Goal: Task Accomplishment & Management: Manage account settings

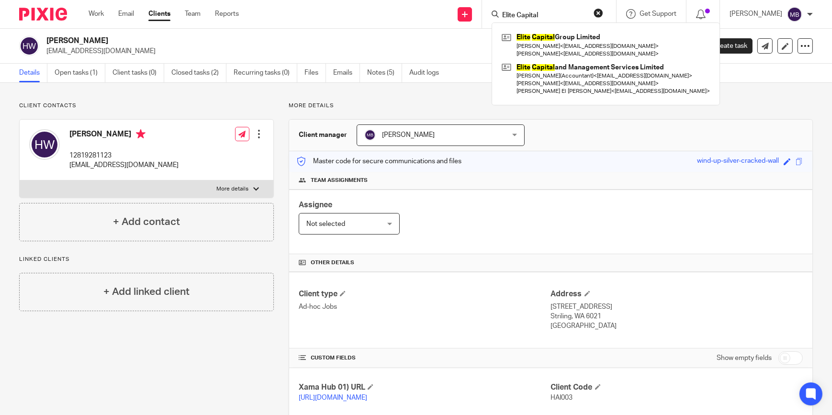
click at [27, 16] on img at bounding box center [43, 14] width 48 height 13
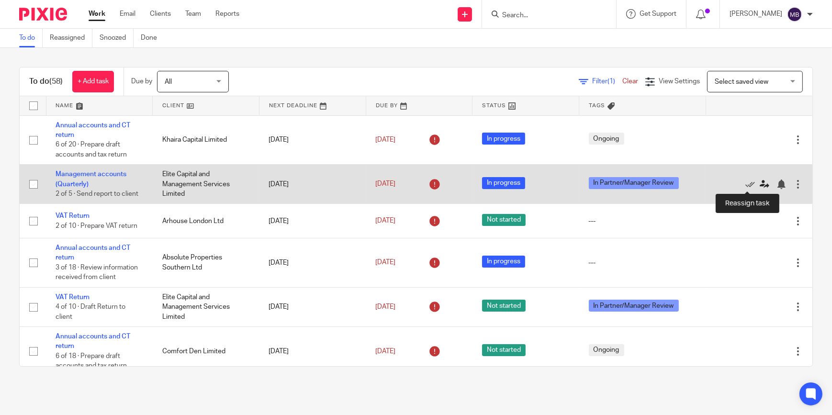
click at [760, 182] on icon at bounding box center [765, 185] width 10 height 10
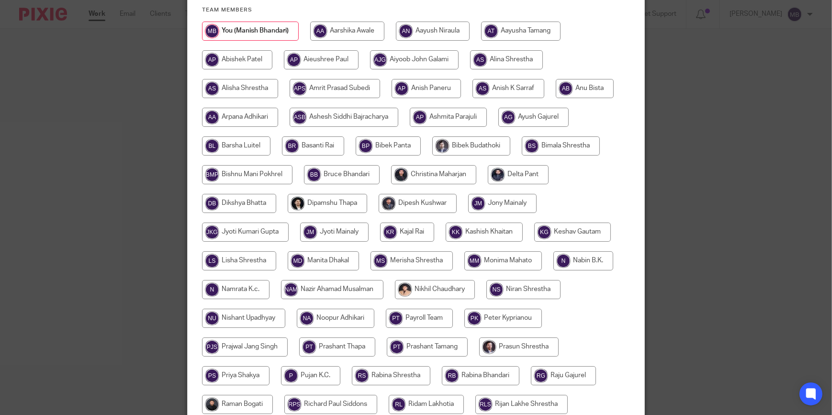
scroll to position [217, 0]
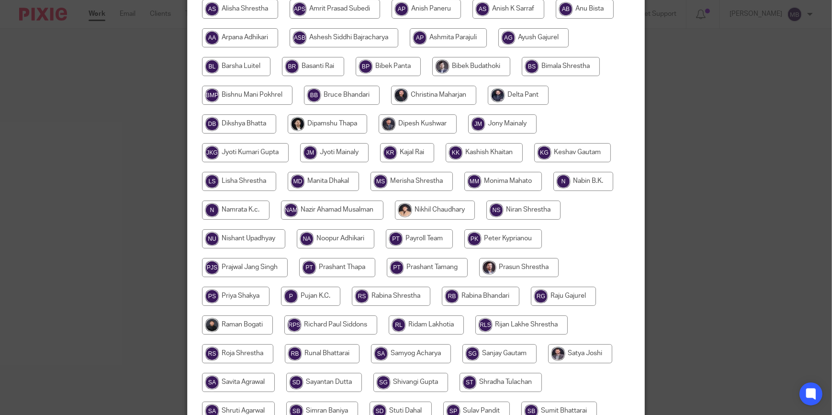
click at [427, 91] on input "radio" at bounding box center [433, 95] width 85 height 19
radio input "true"
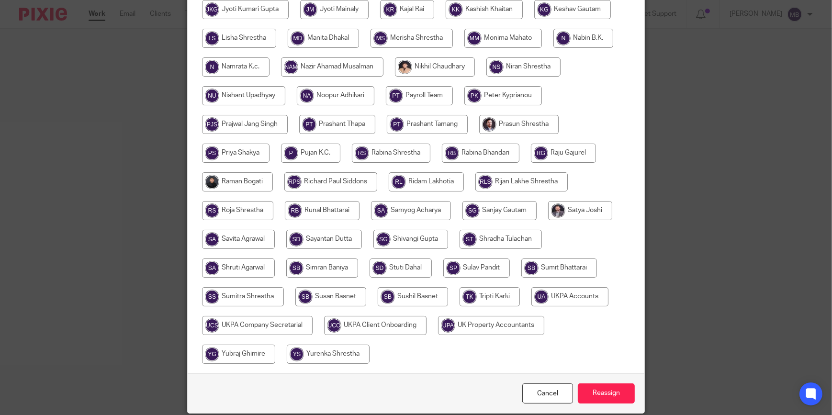
scroll to position [390, 0]
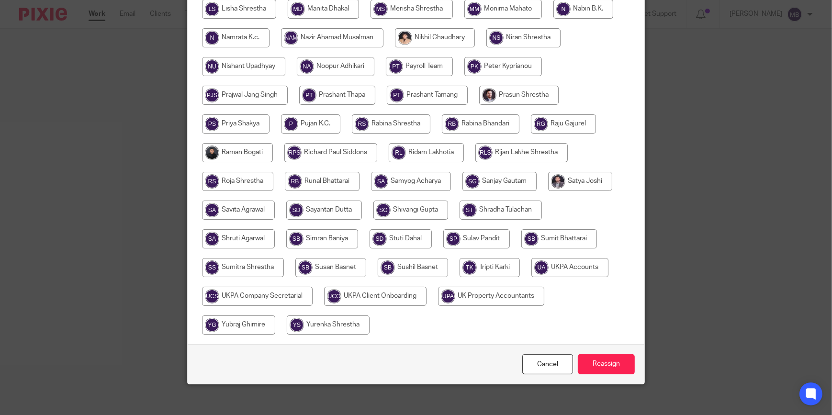
click at [618, 374] on div "Cancel Reassign" at bounding box center [416, 364] width 457 height 40
click at [613, 363] on input "Reassign" at bounding box center [606, 364] width 57 height 21
